Goal: Information Seeking & Learning: Learn about a topic

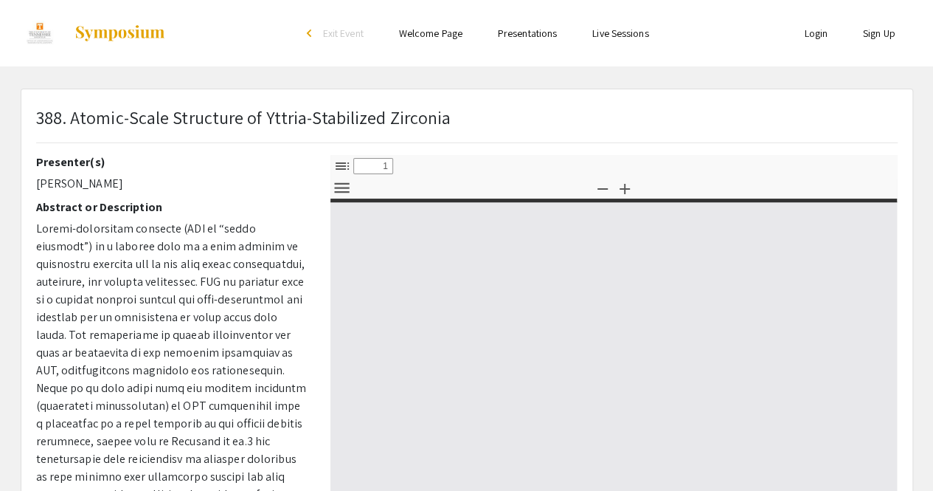
type input "0"
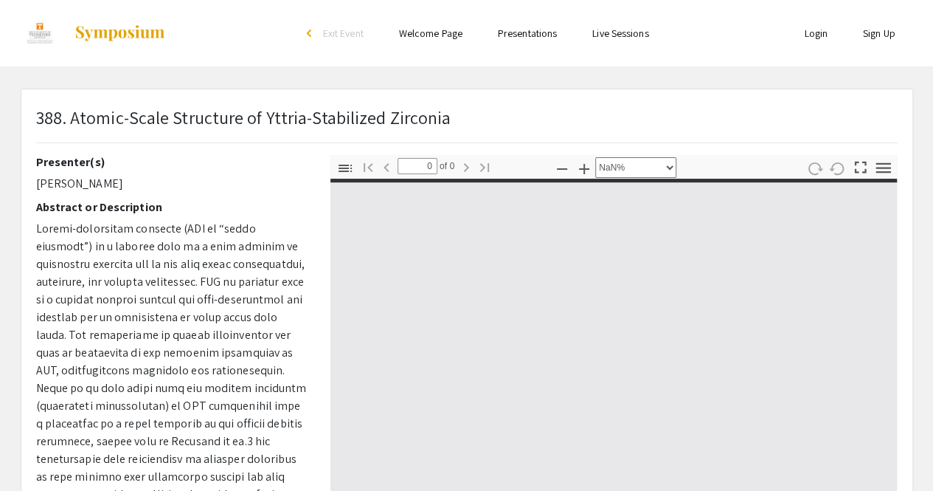
select select "auto"
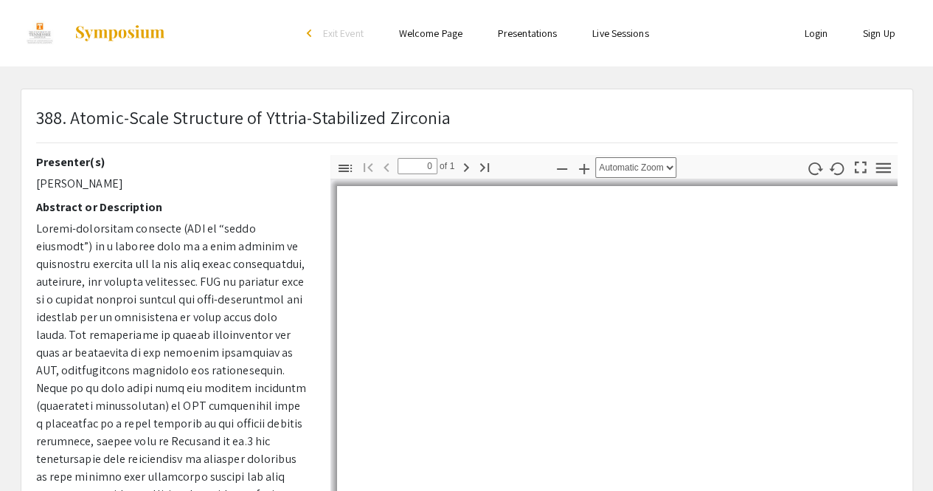
type input "1"
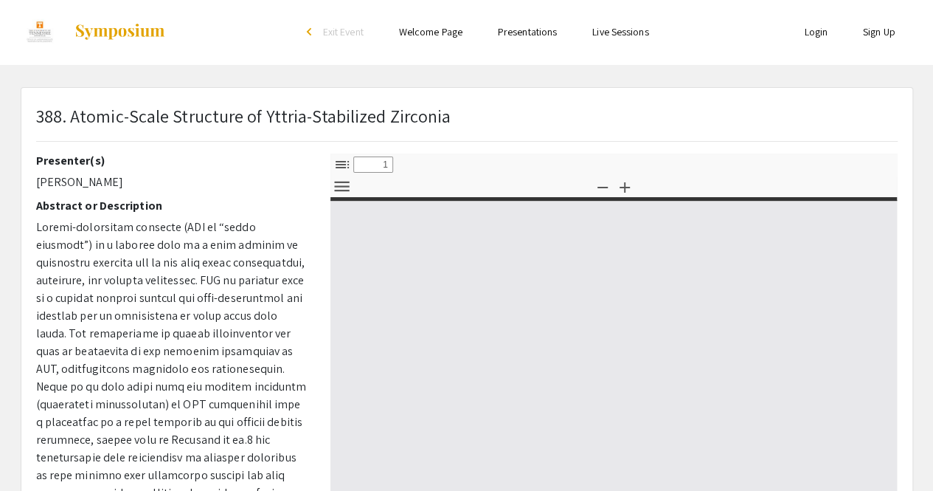
select select "custom"
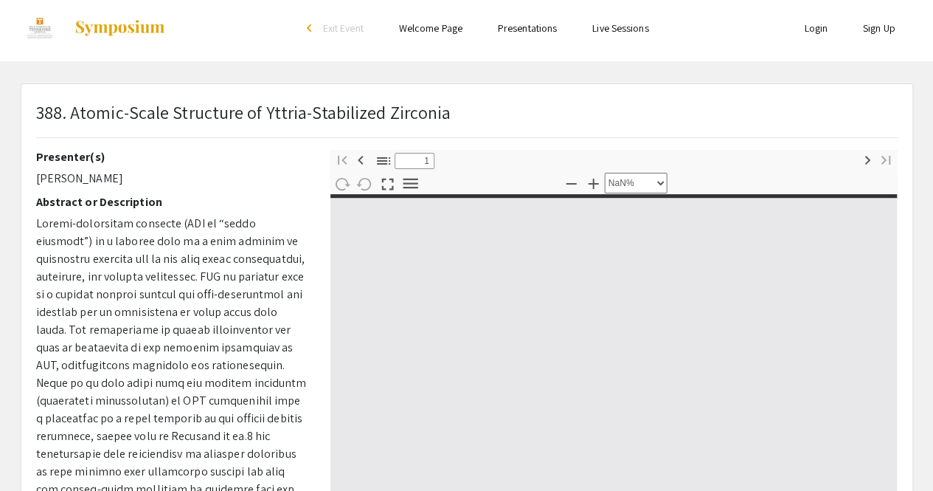
type input "0"
select select "custom"
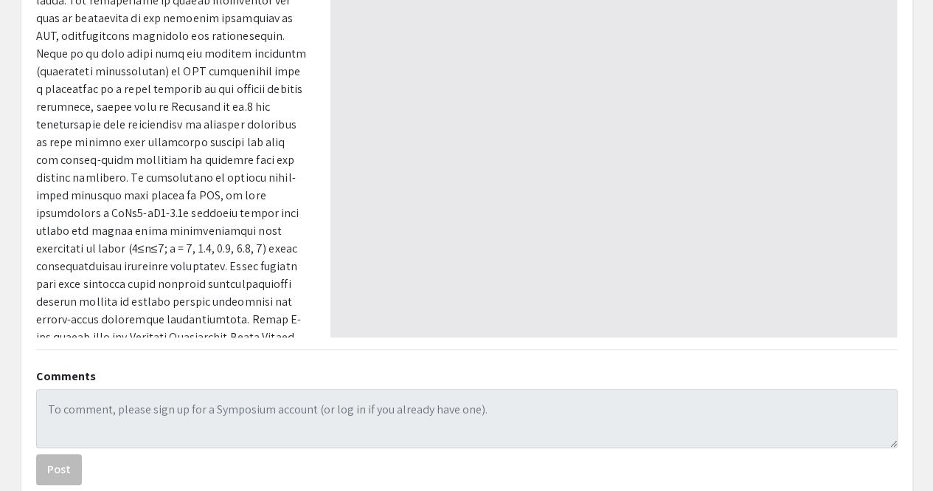
type input "1"
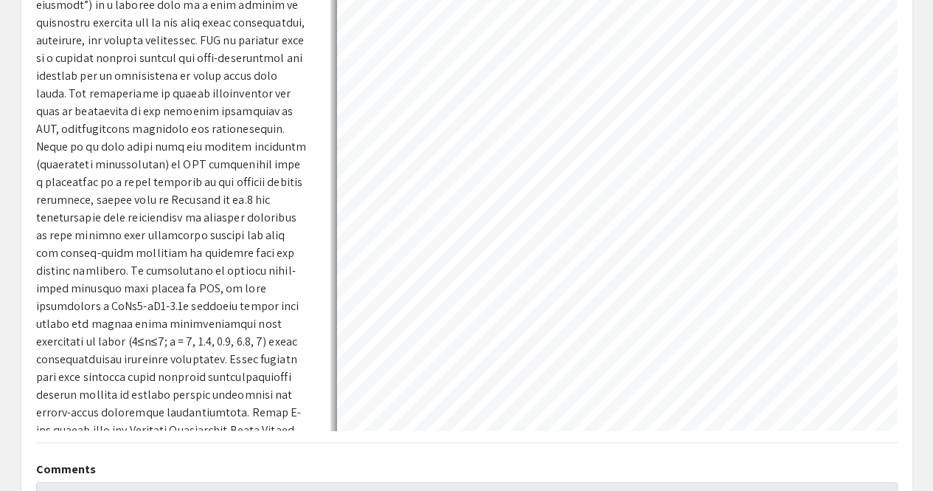
scroll to position [243, 0]
select select "0.5"
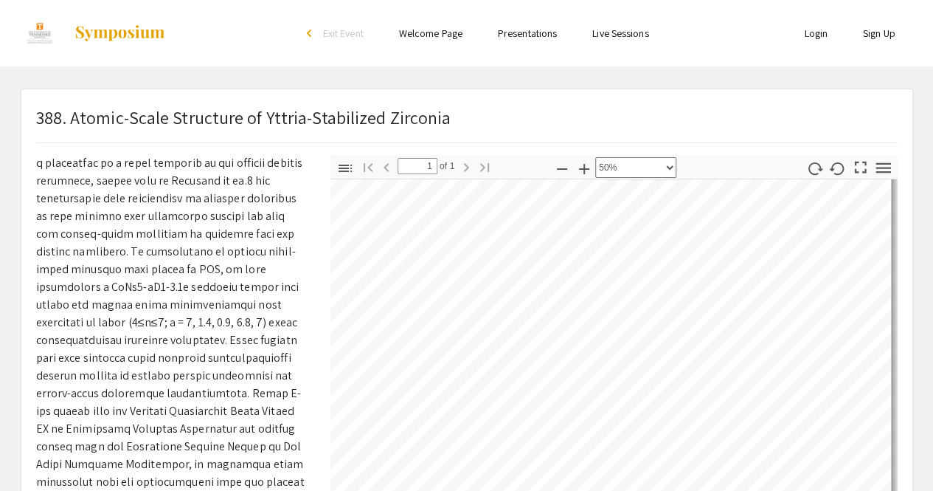
scroll to position [423, 0]
